Goal: Find contact information: Find contact information

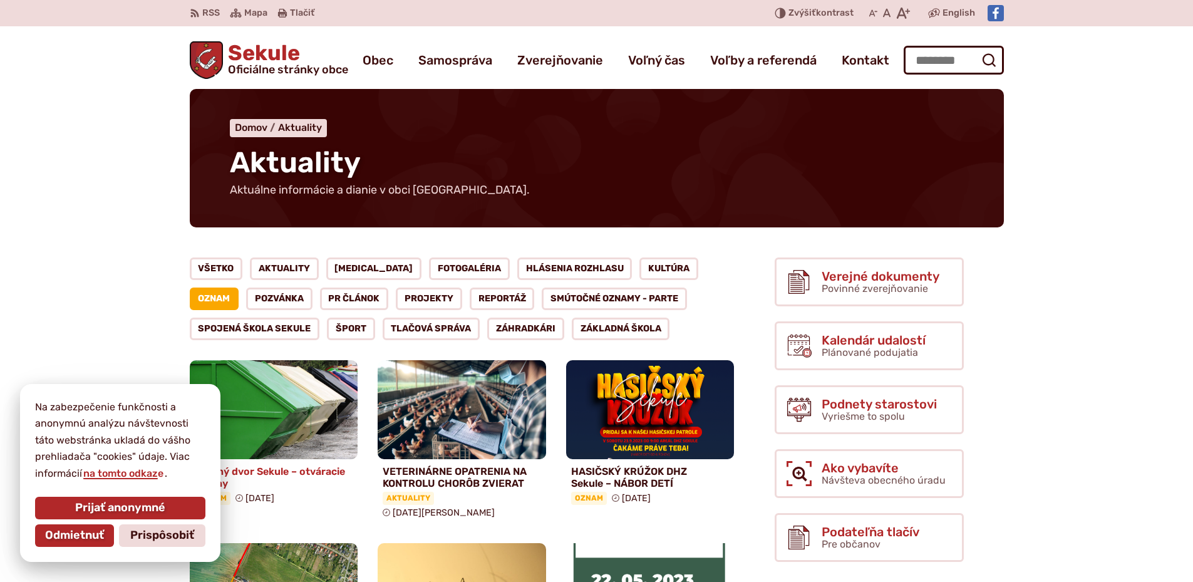
click at [322, 406] on img at bounding box center [273, 410] width 193 height 114
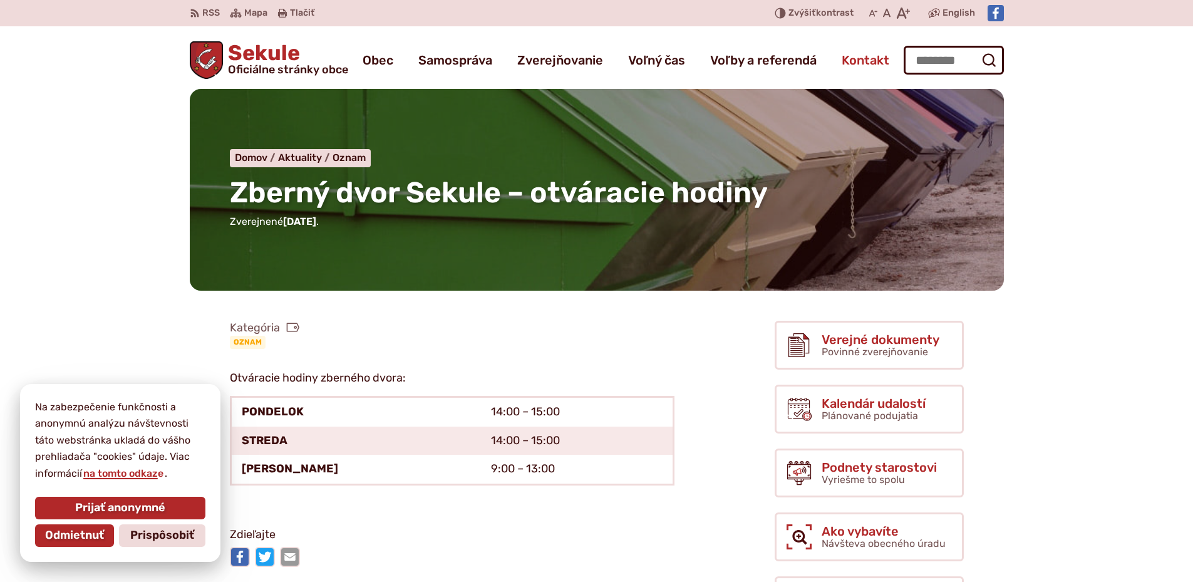
click at [878, 65] on span "Kontakt" at bounding box center [866, 60] width 48 height 35
